Goal: Use online tool/utility: Utilize a website feature to perform a specific function

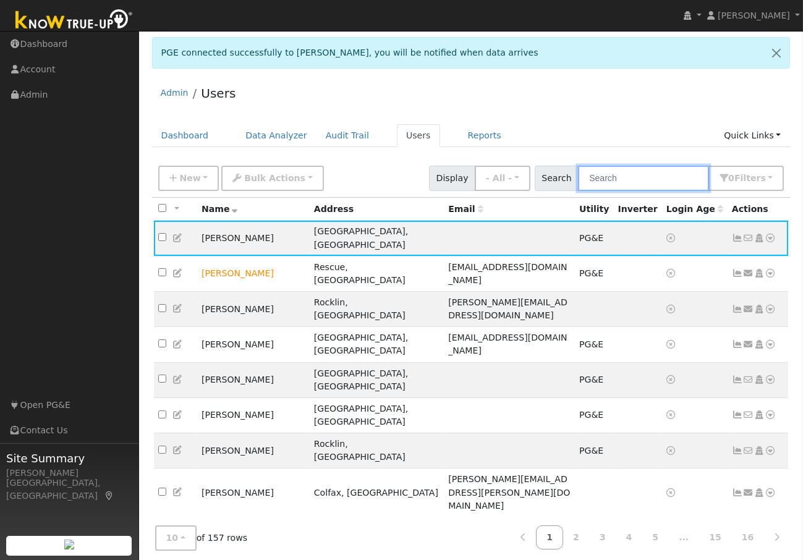
click at [626, 181] on input "text" at bounding box center [643, 178] width 131 height 25
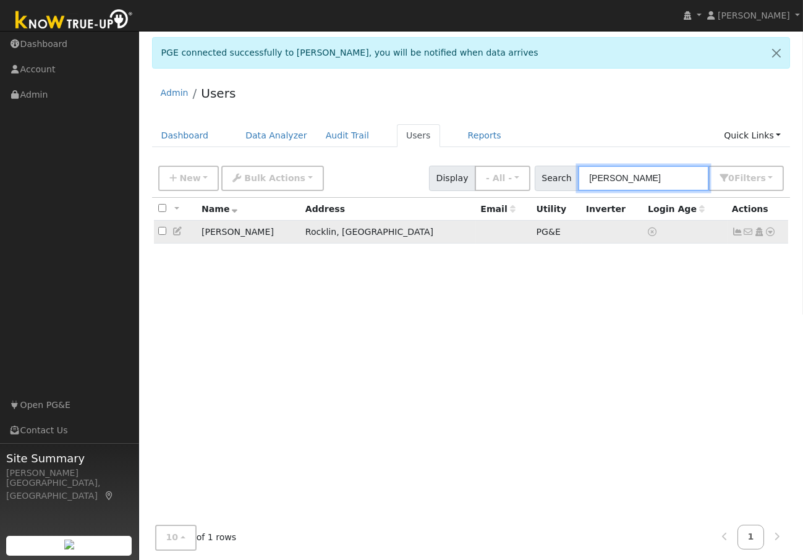
type input "graham"
click at [476, 234] on td at bounding box center [504, 232] width 56 height 23
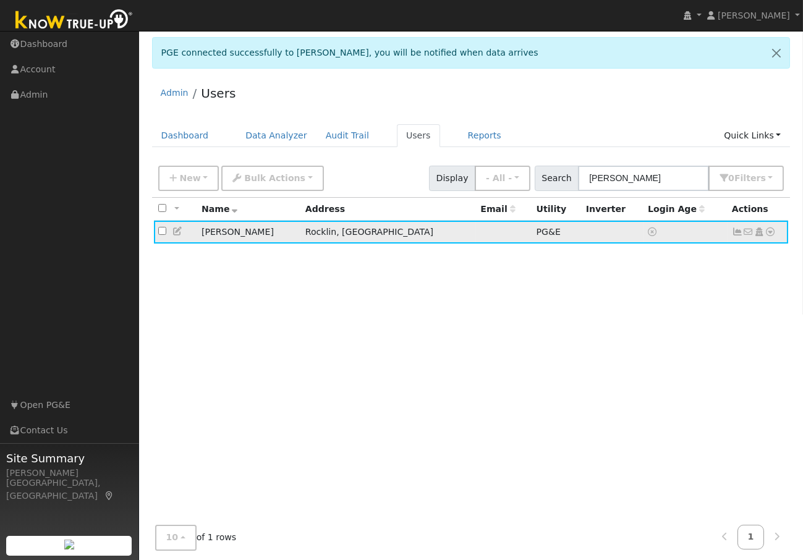
click at [476, 234] on td at bounding box center [504, 232] width 56 height 23
click at [740, 232] on icon at bounding box center [737, 232] width 11 height 9
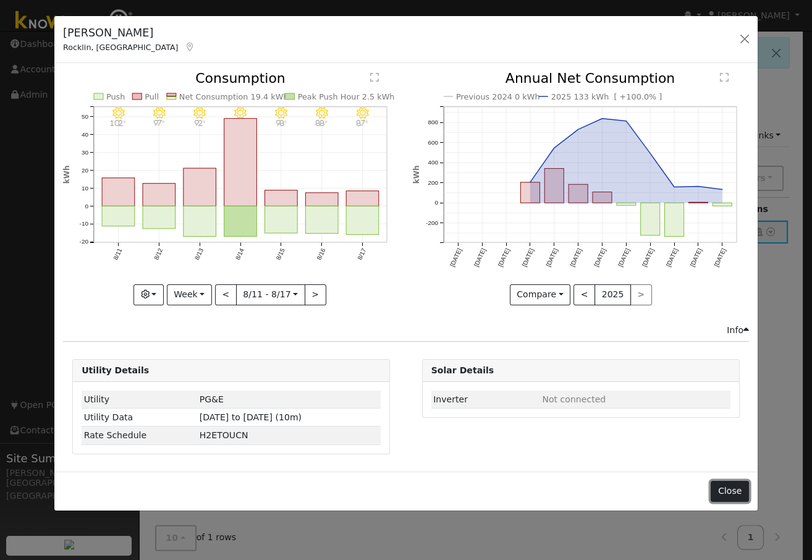
click at [725, 490] on button "Close" at bounding box center [730, 491] width 38 height 21
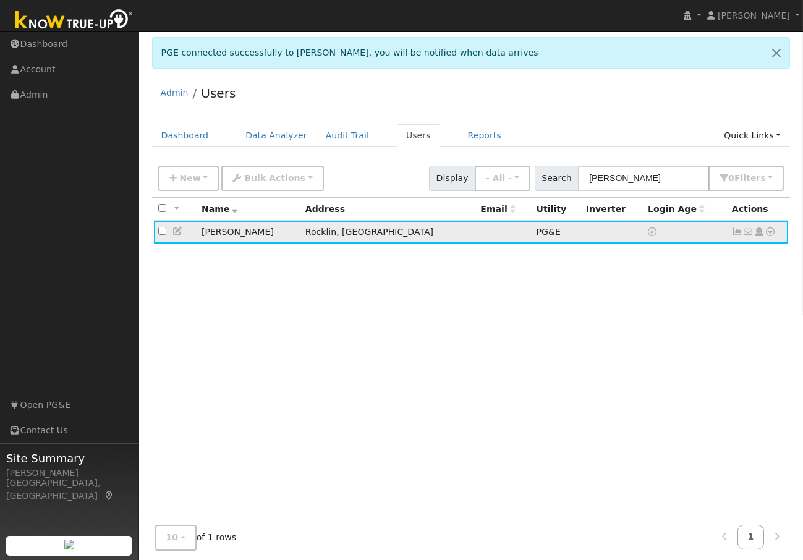
click at [772, 229] on icon at bounding box center [770, 232] width 11 height 9
click at [751, 253] on link "Data Analyzer" at bounding box center [731, 253] width 90 height 17
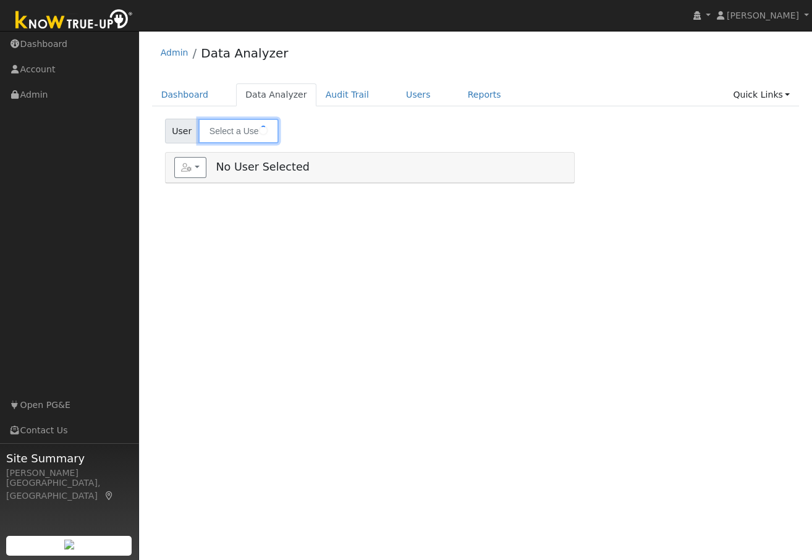
type input "[PERSON_NAME]"
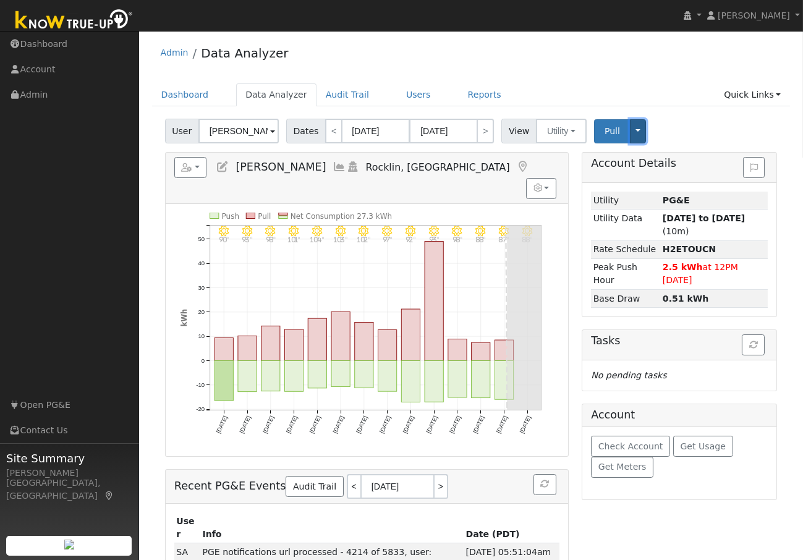
click at [630, 129] on button "Toggle Dropdown" at bounding box center [638, 131] width 16 height 24
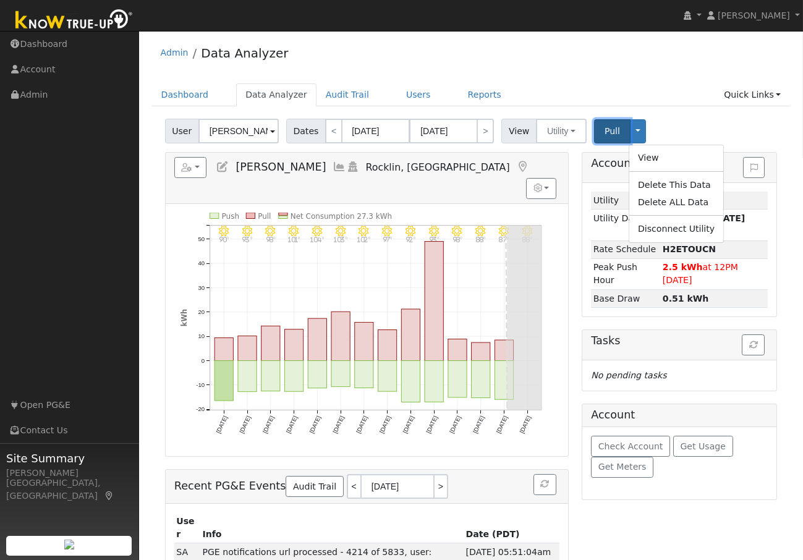
click at [605, 130] on span "Pull" at bounding box center [612, 131] width 15 height 10
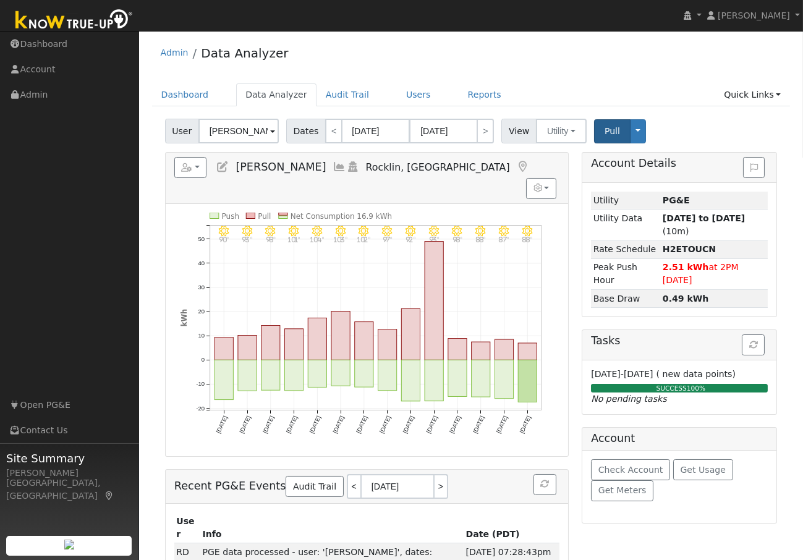
click at [333, 164] on icon at bounding box center [340, 166] width 14 height 11
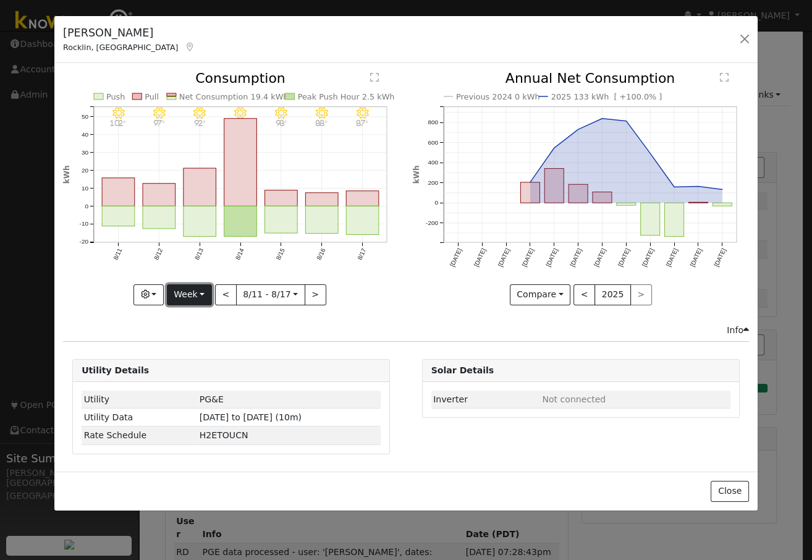
click at [203, 291] on button "Week" at bounding box center [189, 294] width 45 height 21
click at [197, 371] on link "Year" at bounding box center [211, 371] width 86 height 17
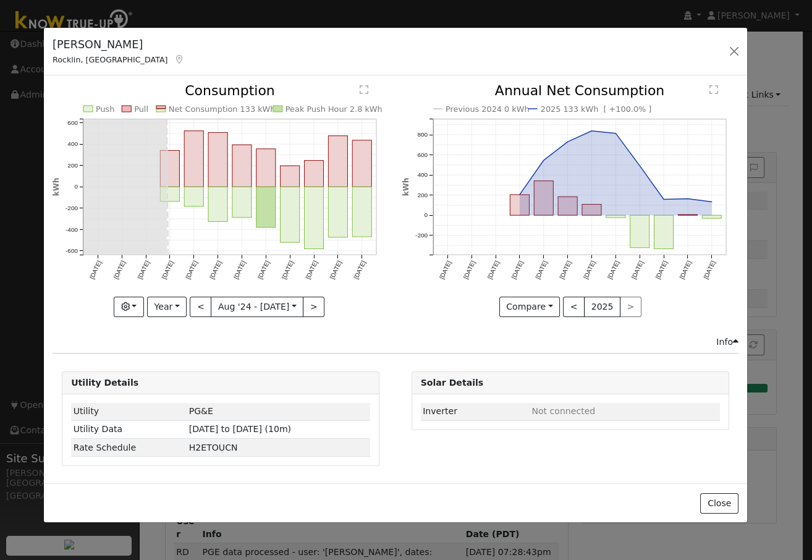
drag, startPoint x: 466, startPoint y: 27, endPoint x: 456, endPoint y: 39, distance: 15.8
click at [456, 39] on div "[PERSON_NAME], [GEOGRAPHIC_DATA] Default Account Default Account [STREET_ADDRES…" at bounding box center [396, 52] width 704 height 48
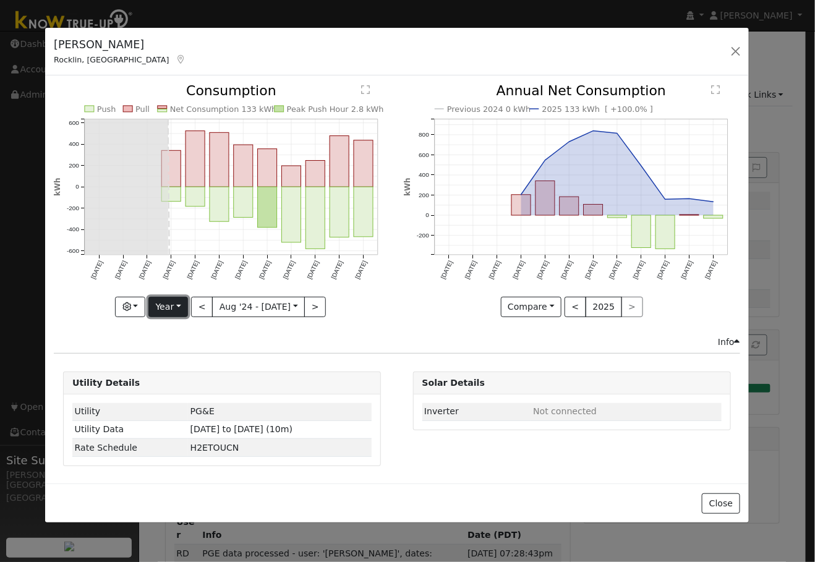
click at [182, 300] on button "Year" at bounding box center [168, 307] width 40 height 21
click at [185, 364] on link "Month" at bounding box center [192, 366] width 86 height 17
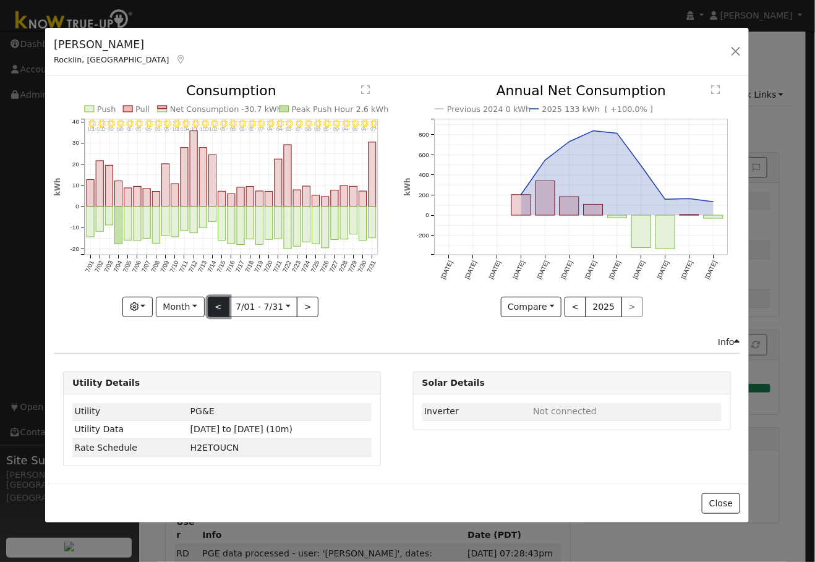
click at [217, 307] on button "<" at bounding box center [219, 307] width 22 height 21
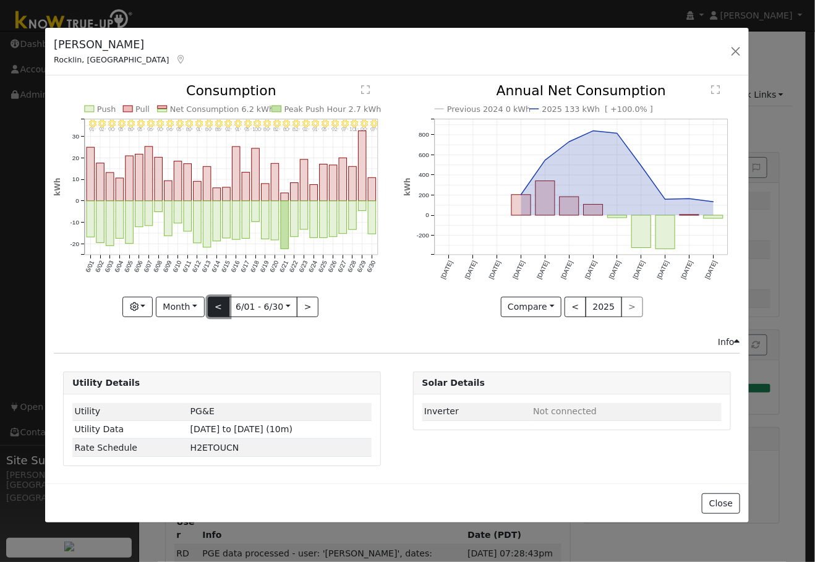
click at [217, 307] on button "<" at bounding box center [219, 307] width 22 height 21
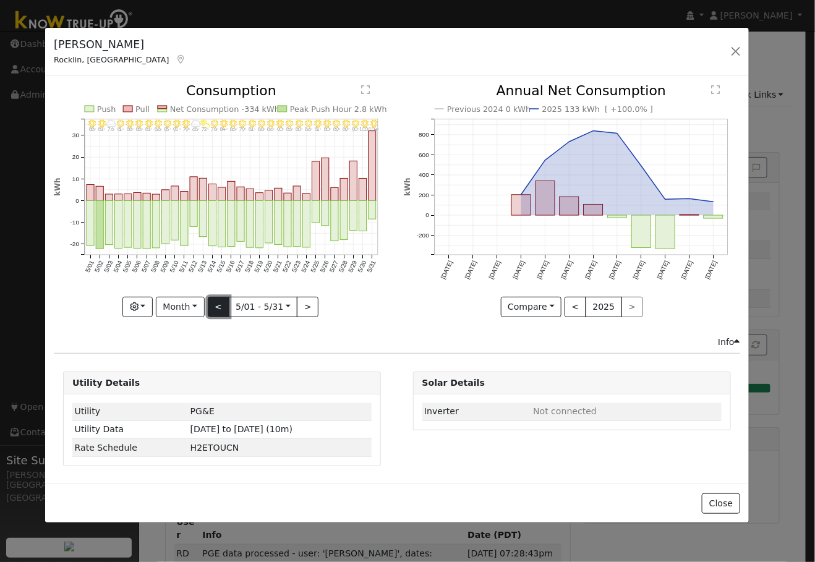
click at [217, 307] on button "<" at bounding box center [219, 307] width 22 height 21
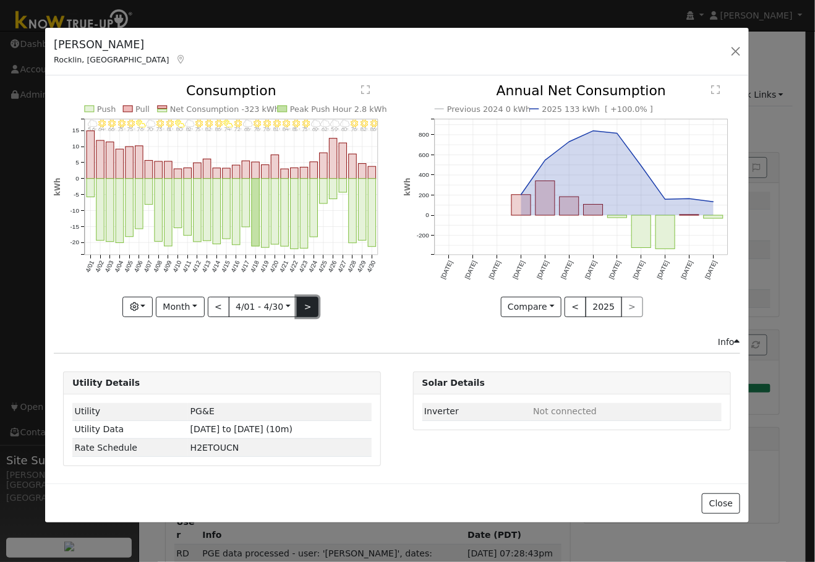
click at [309, 309] on button ">" at bounding box center [308, 307] width 22 height 21
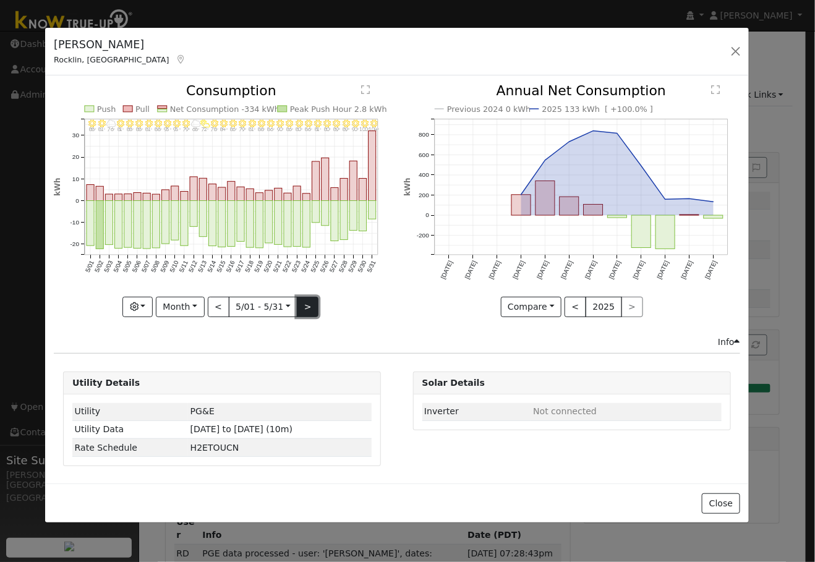
click at [306, 305] on button ">" at bounding box center [308, 307] width 22 height 21
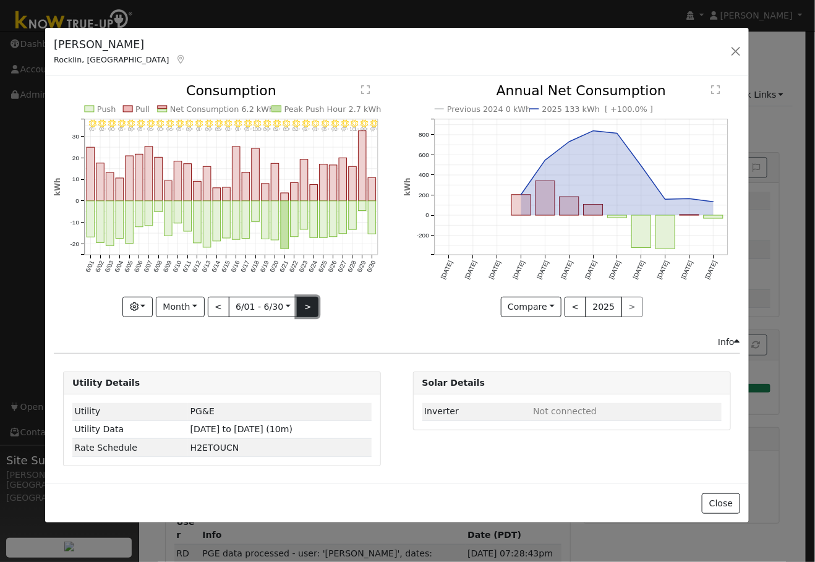
click at [306, 305] on button ">" at bounding box center [308, 307] width 22 height 21
type input "[DATE]"
